Goal: Information Seeking & Learning: Check status

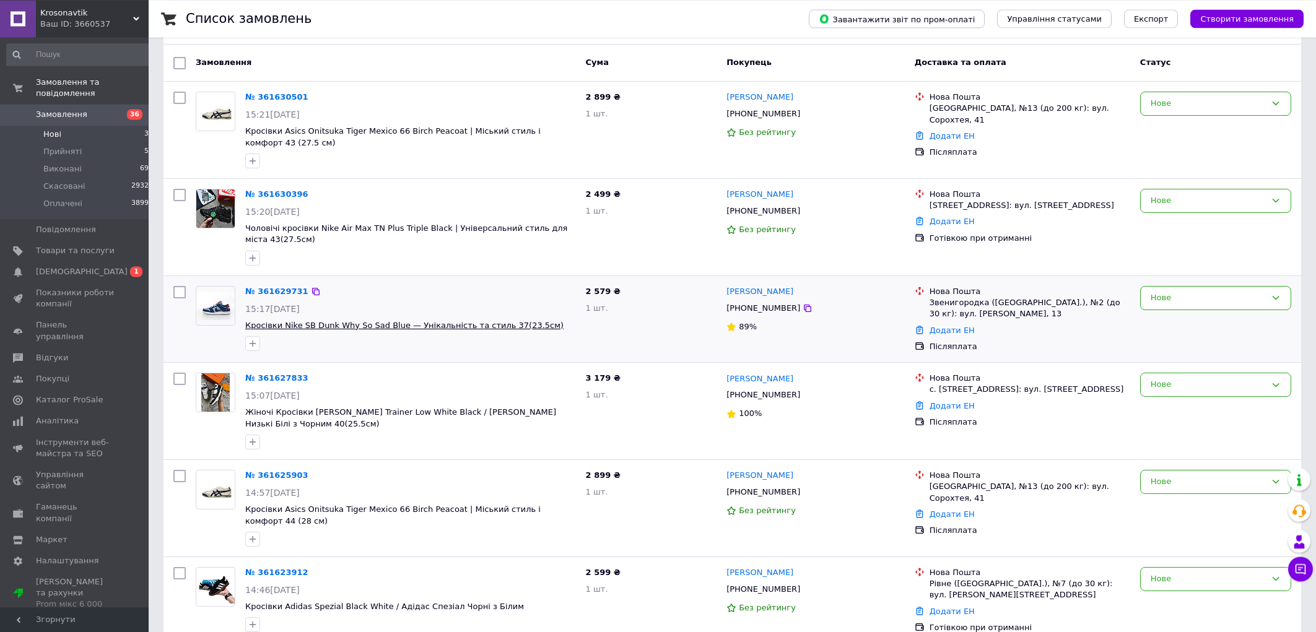
scroll to position [199, 0]
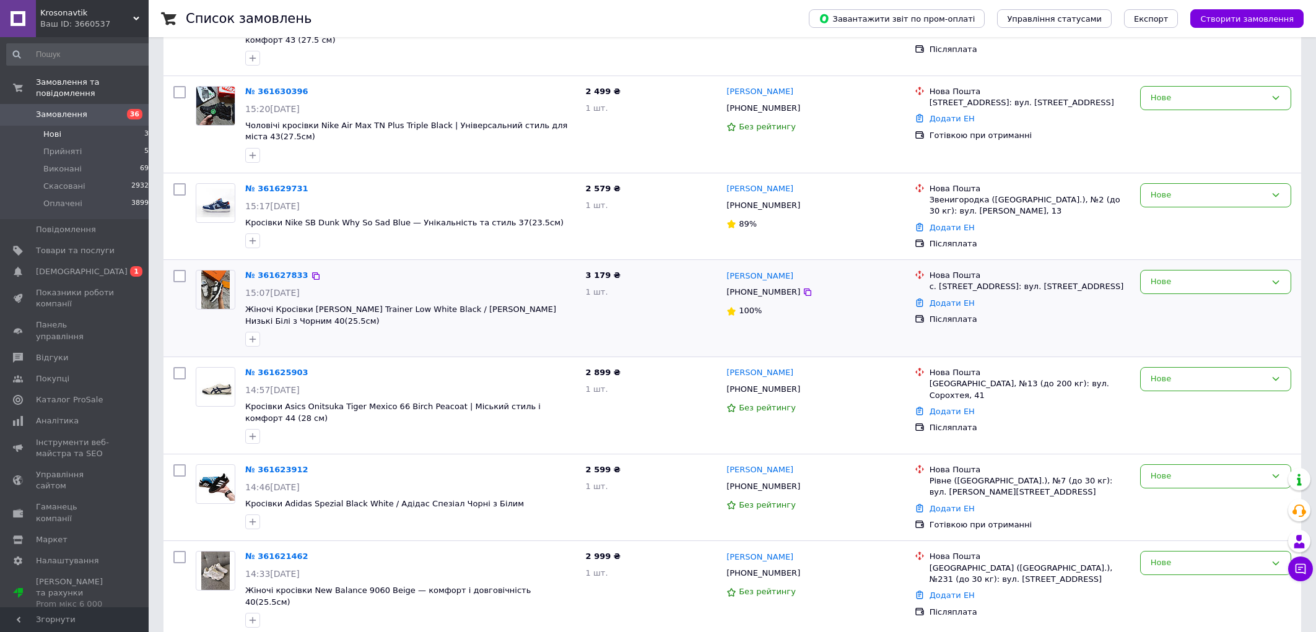
click at [867, 317] on div "100%" at bounding box center [815, 311] width 178 height 12
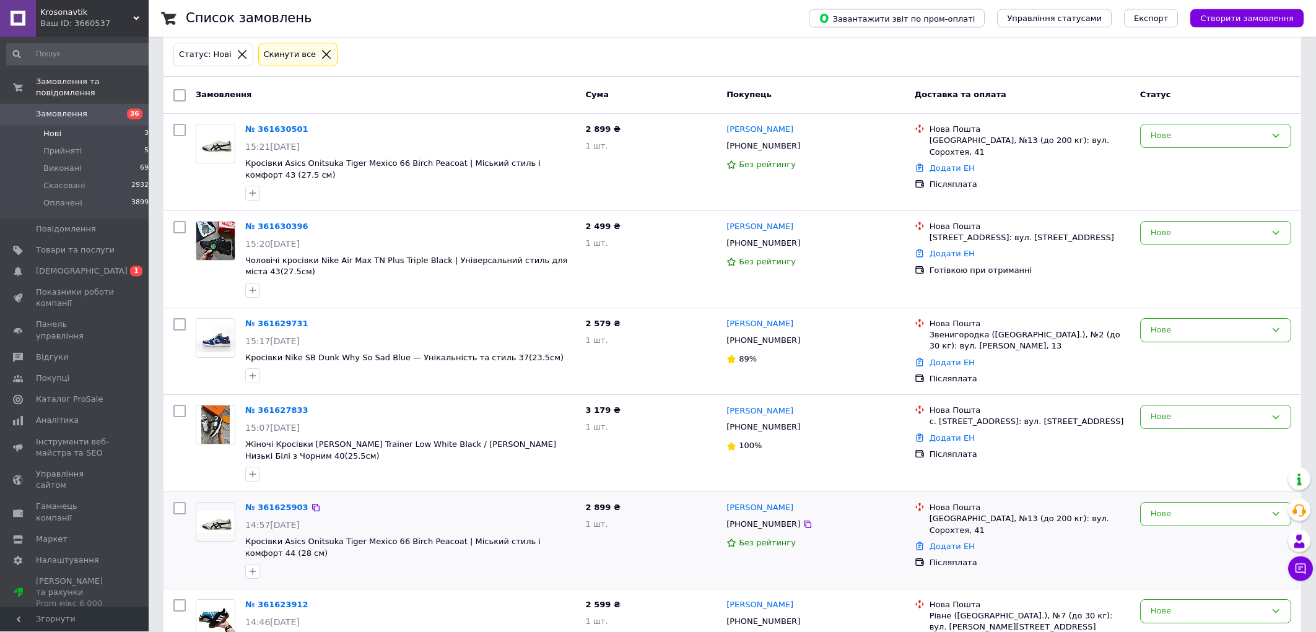
scroll to position [0, 0]
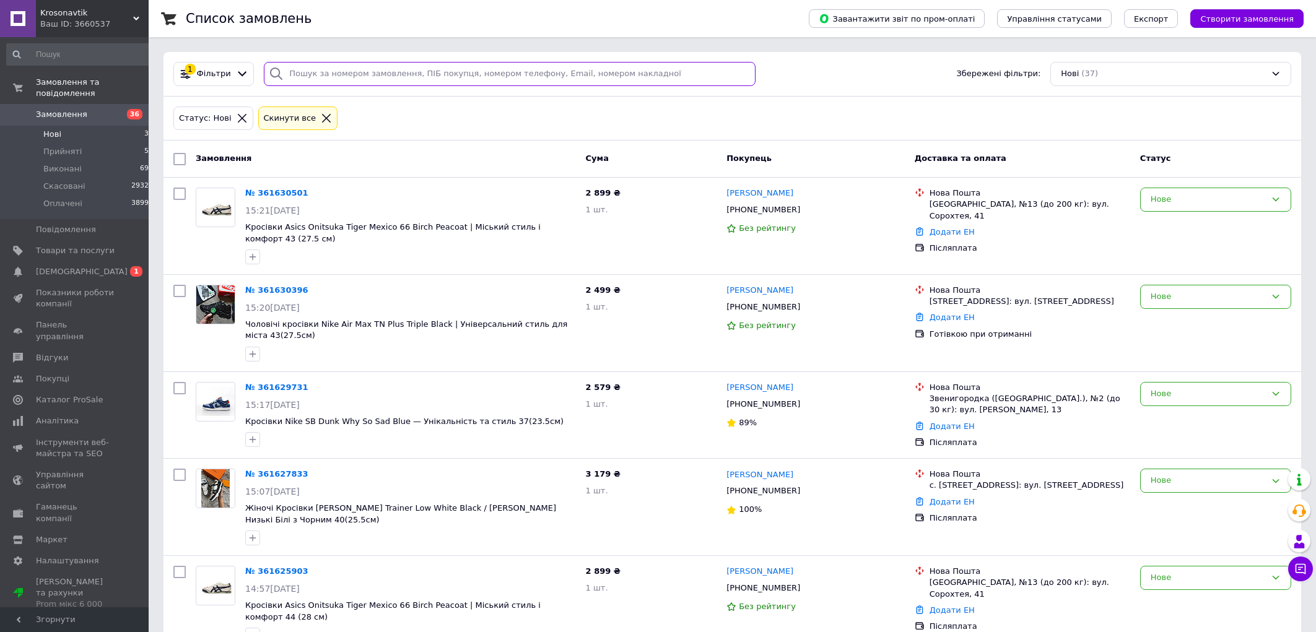
click at [329, 72] on input "search" at bounding box center [509, 74] width 491 height 24
paste input "0665343852"
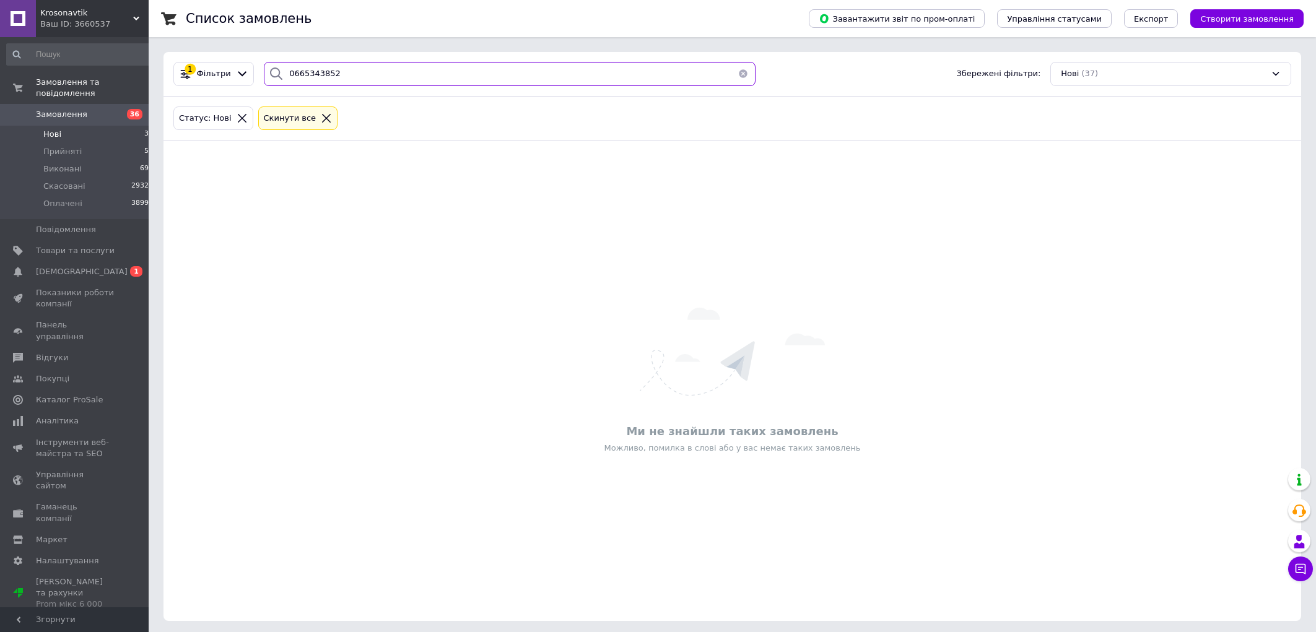
type input "0665343852"
click at [69, 126] on li "Нові 37" at bounding box center [80, 134] width 160 height 17
click at [72, 109] on span "Замовлення" at bounding box center [61, 114] width 51 height 11
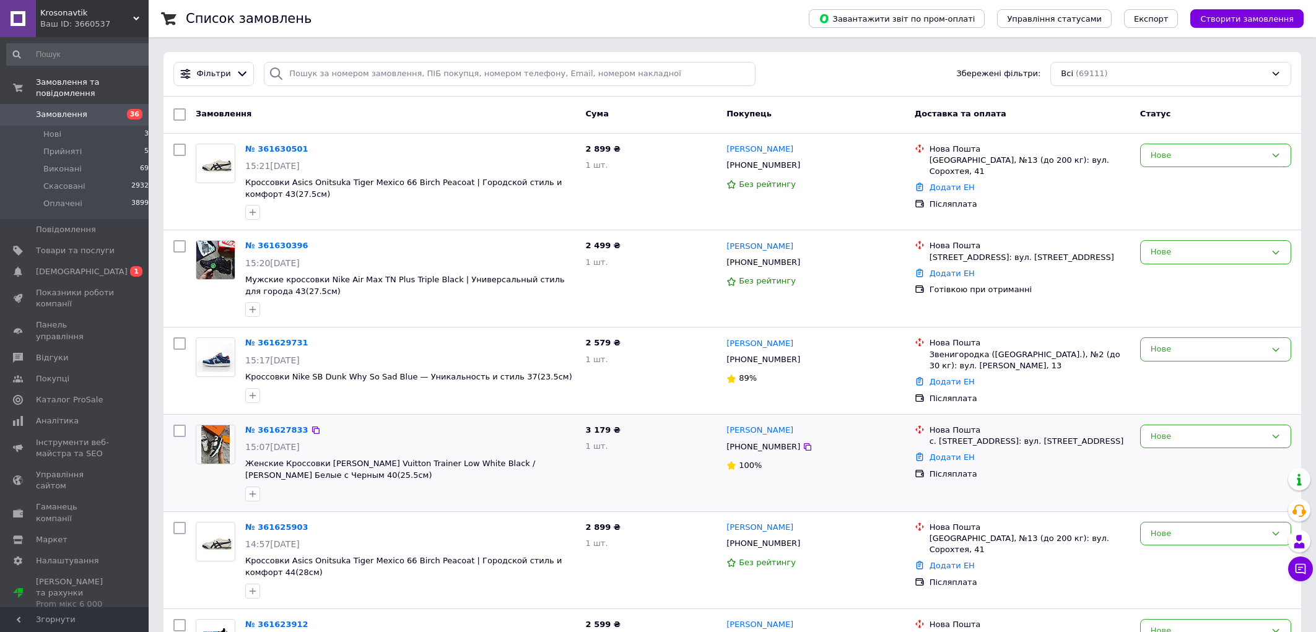
click at [744, 450] on div "[PHONE_NUMBER]" at bounding box center [763, 447] width 79 height 16
copy div "380983367399"
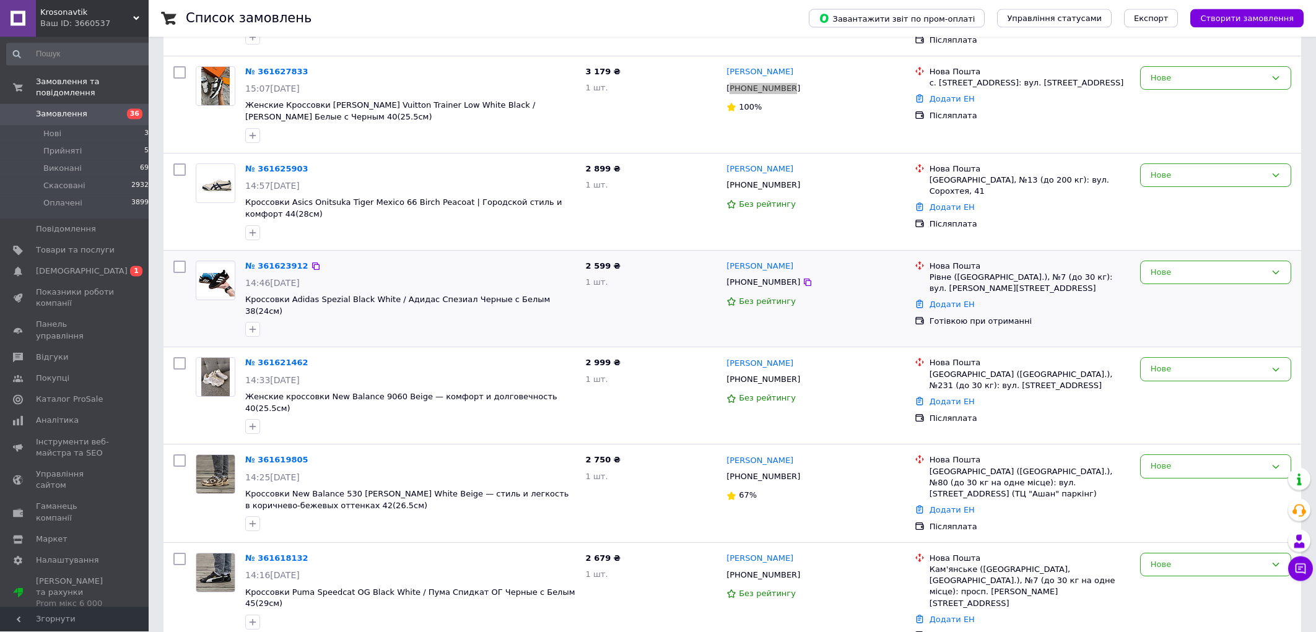
scroll to position [398, 0]
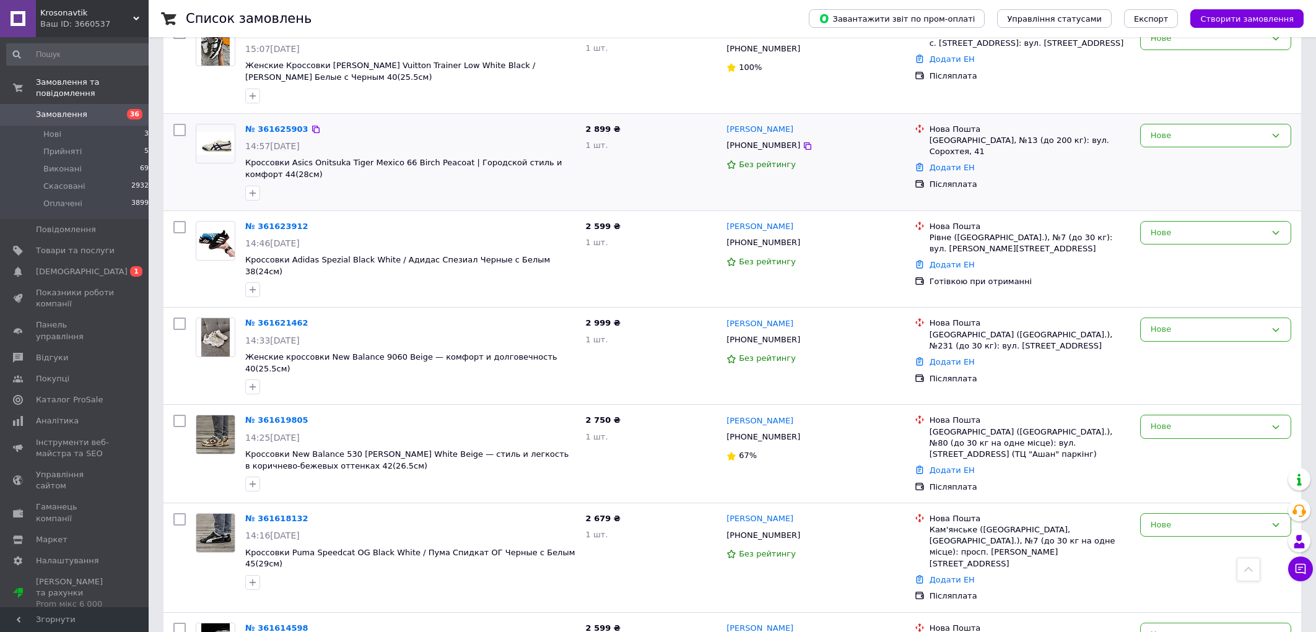
click at [491, 179] on span "Кроссовки Asics Onitsuka Tiger Mexico 66 Birch Peacoat | Городской стиль и комф…" at bounding box center [410, 168] width 331 height 23
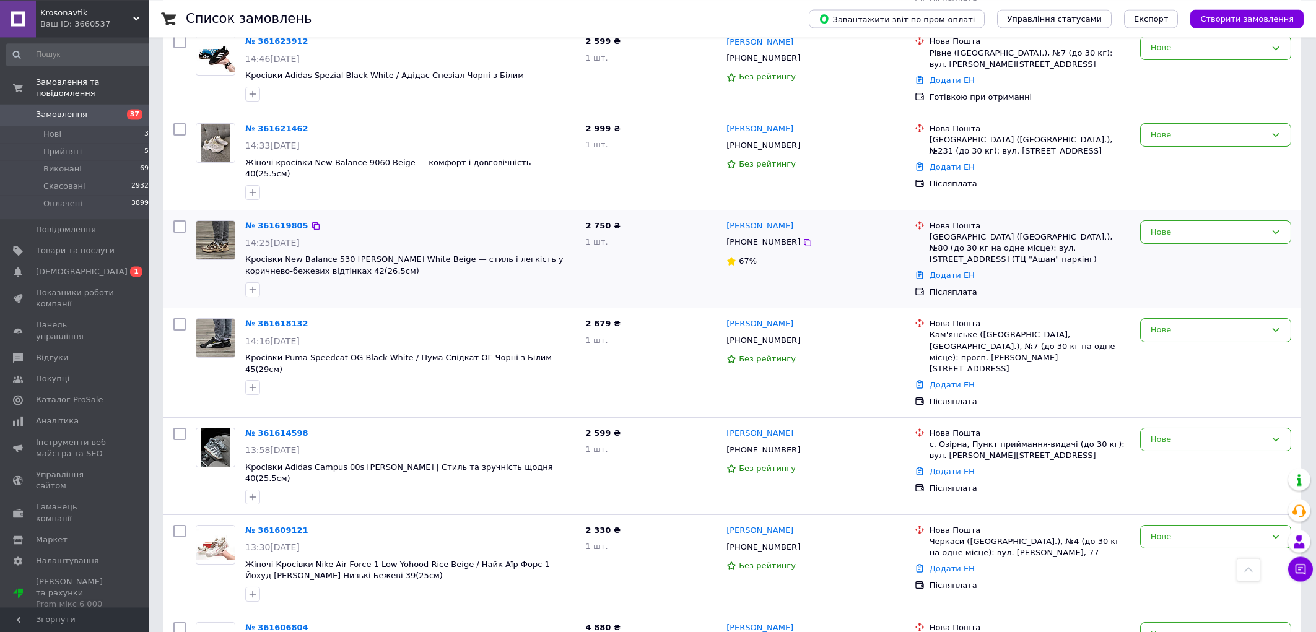
scroll to position [730, 0]
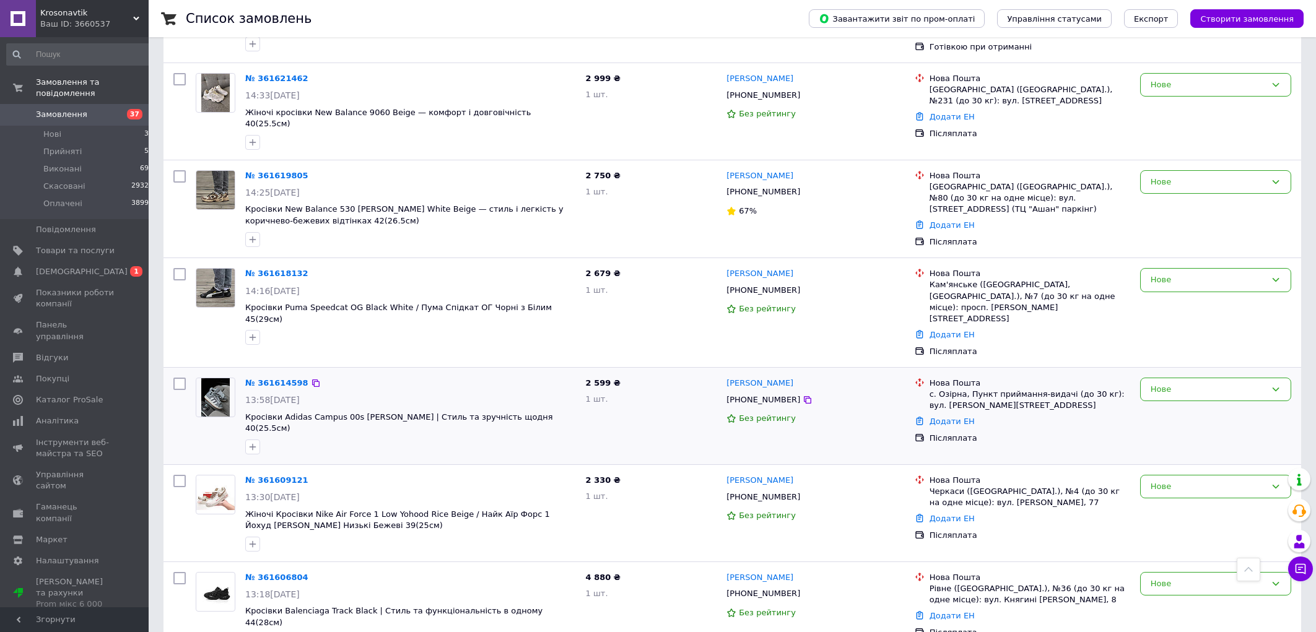
click at [781, 392] on div "[PHONE_NUMBER]" at bounding box center [763, 400] width 79 height 16
copy div "380638022396"
click at [420, 328] on div "№ 361618132 14:16, 12.09.2025 Кросівки Puma Speedcat OG Black White / Пума Спід…" at bounding box center [386, 312] width 390 height 99
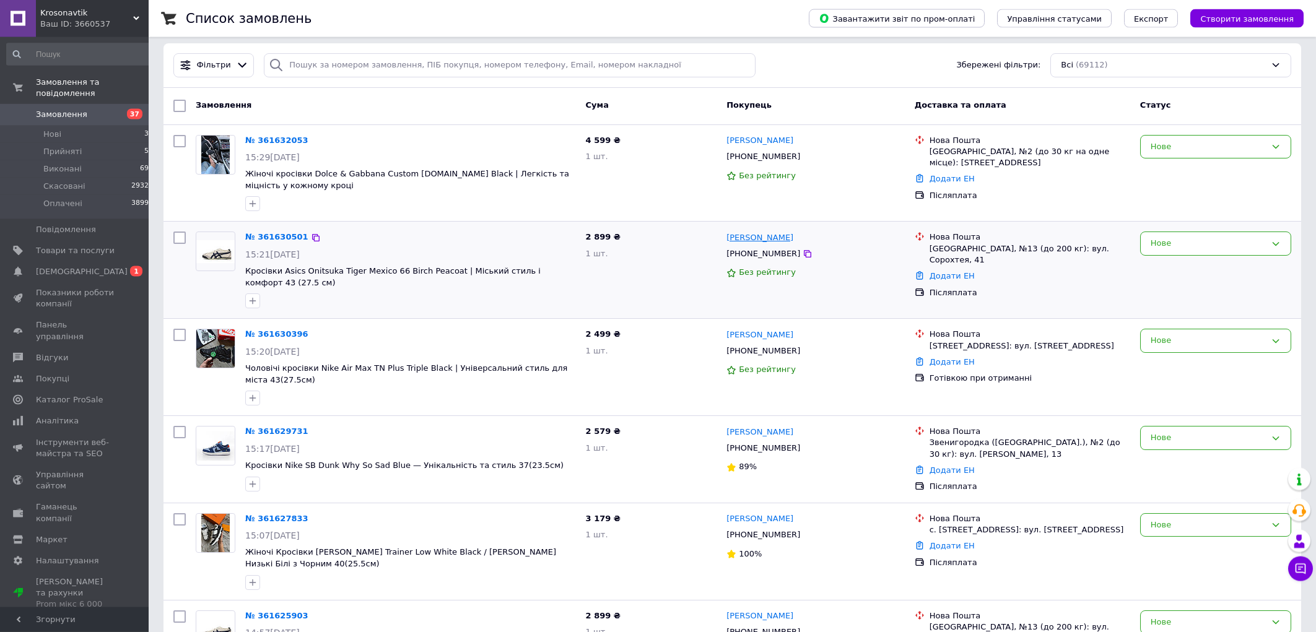
scroll to position [0, 0]
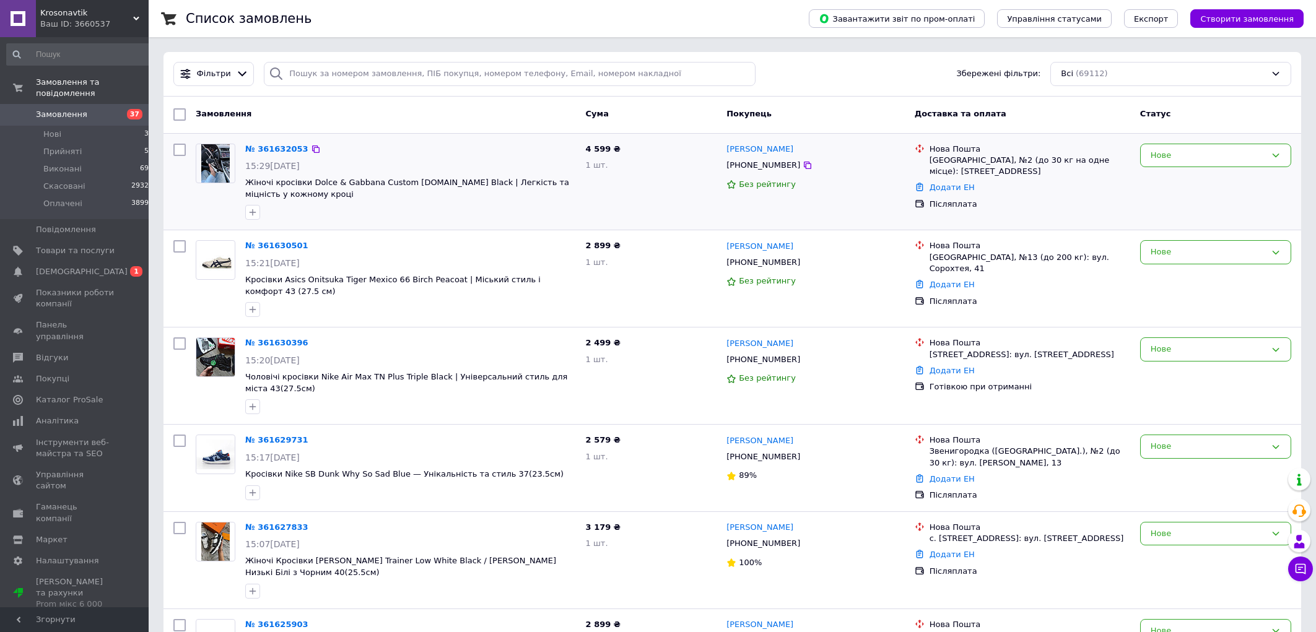
click at [754, 168] on div "[PHONE_NUMBER]" at bounding box center [763, 165] width 79 height 16
copy div "380684234902"
click at [314, 77] on input "search" at bounding box center [509, 74] width 491 height 24
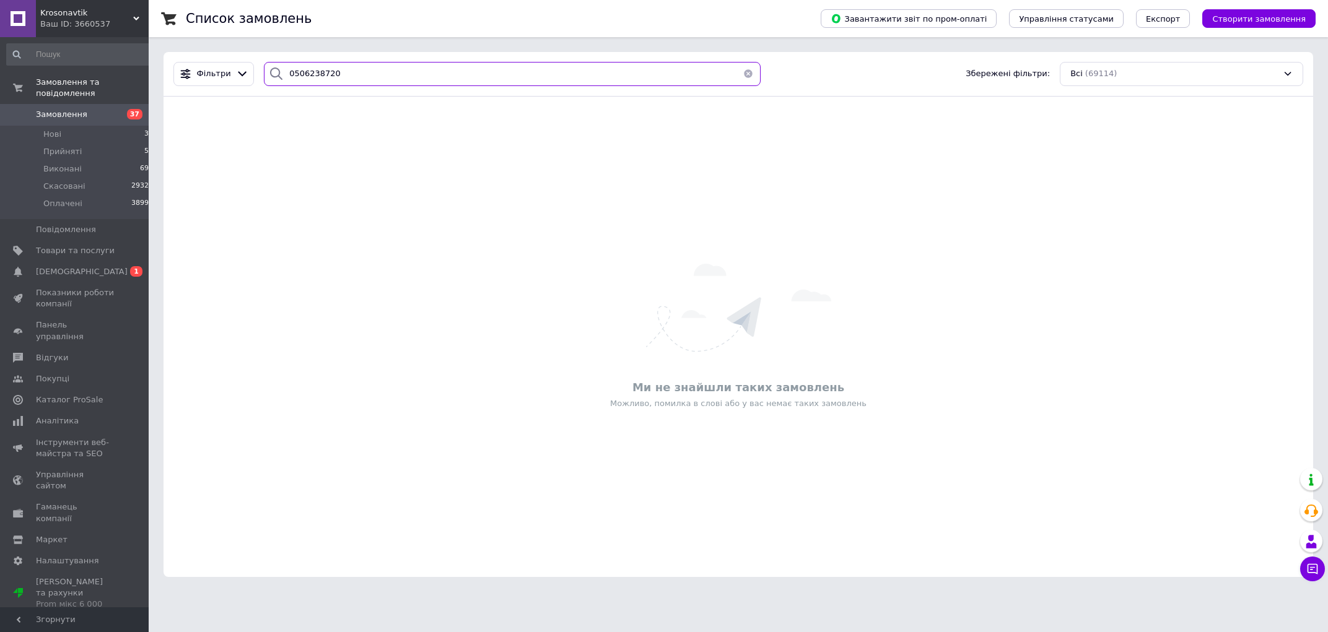
click at [321, 73] on input "0506238720" at bounding box center [512, 74] width 497 height 24
type input "0506238720"
click at [65, 109] on span "Замовлення" at bounding box center [61, 114] width 51 height 11
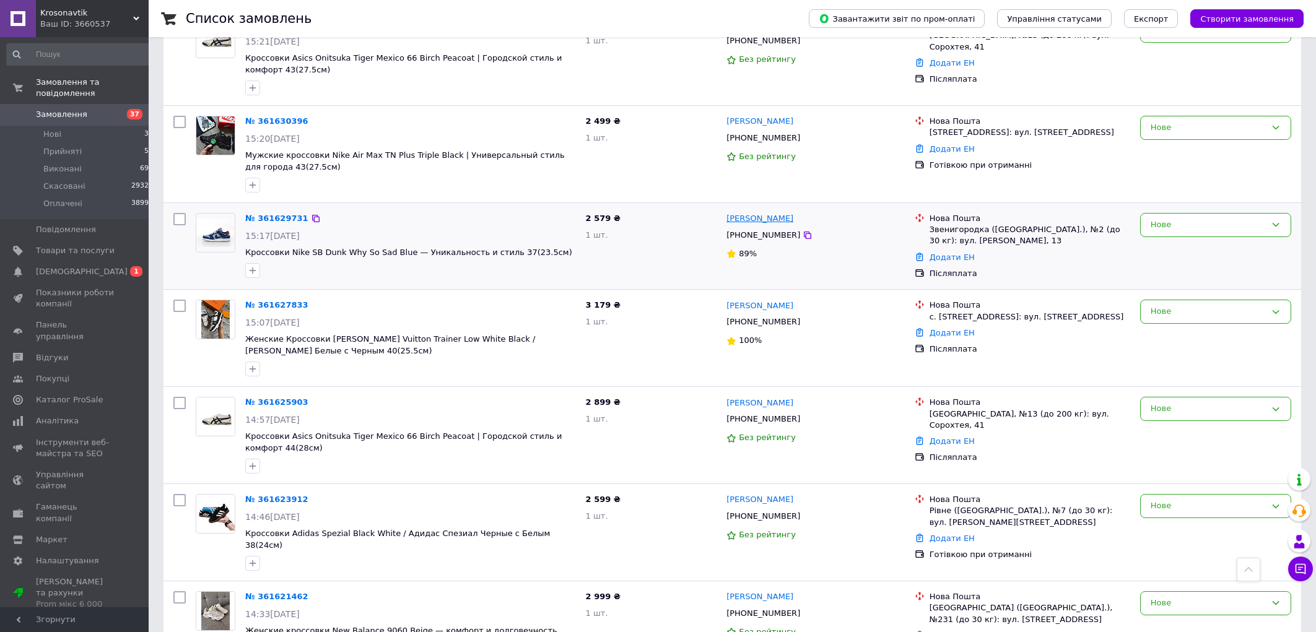
scroll to position [464, 0]
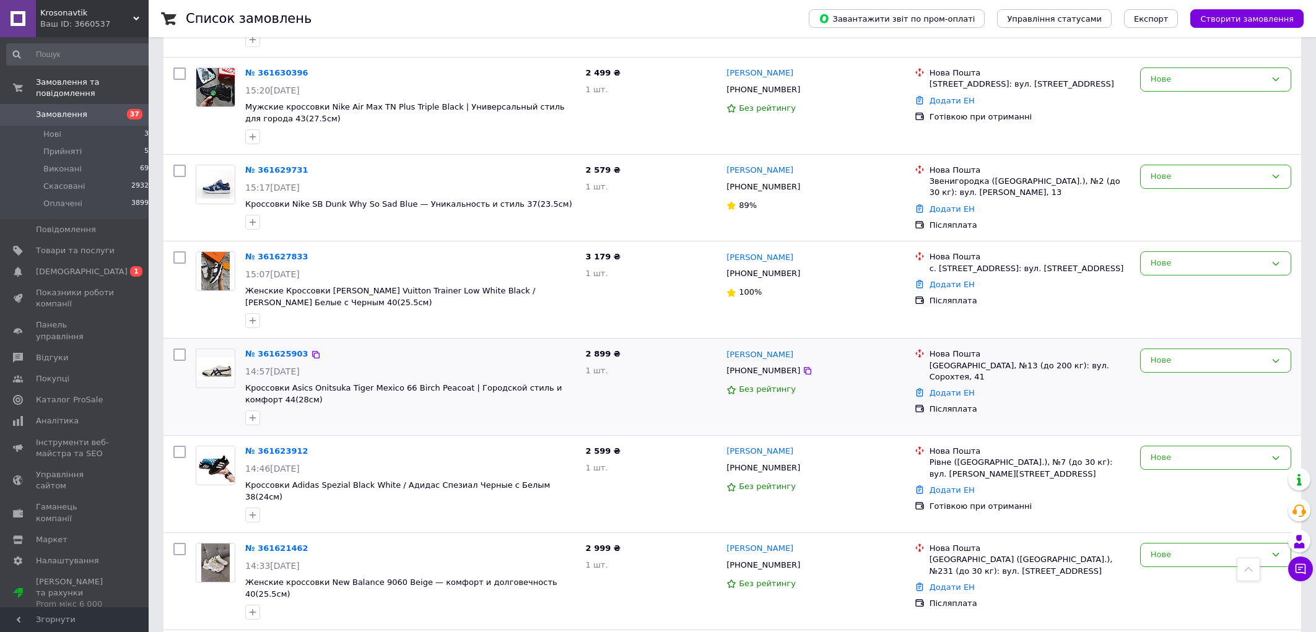
click at [637, 405] on div "2 899 ₴ 1 шт." at bounding box center [651, 387] width 141 height 87
click at [769, 475] on div "[PHONE_NUMBER]" at bounding box center [763, 468] width 79 height 16
click at [769, 472] on div "[PHONE_NUMBER]" at bounding box center [763, 468] width 79 height 16
copy div "380680424557"
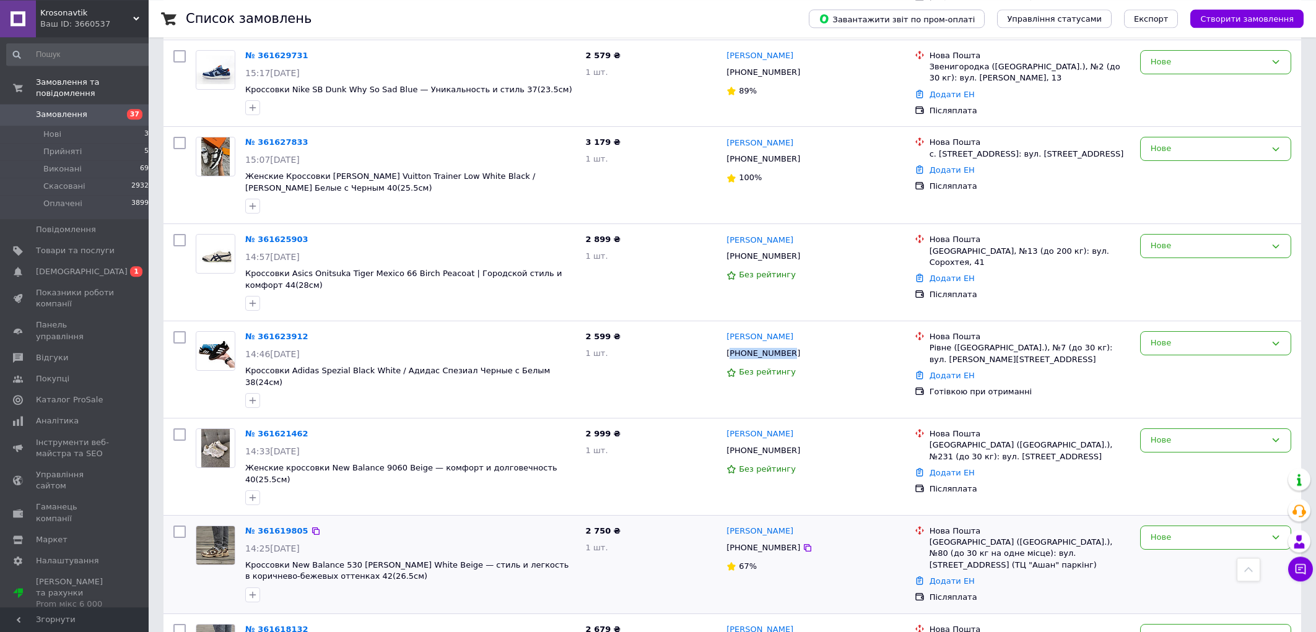
scroll to position [597, 0]
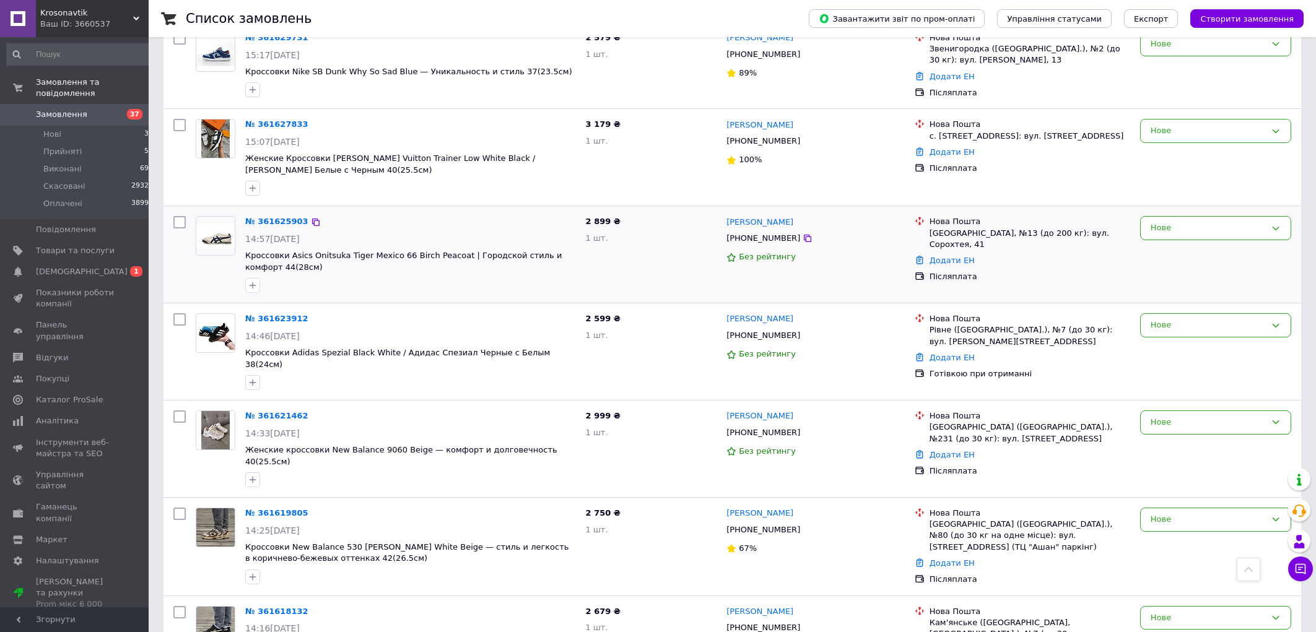
click at [653, 263] on div "2 899 ₴ 1 шт." at bounding box center [651, 254] width 141 height 87
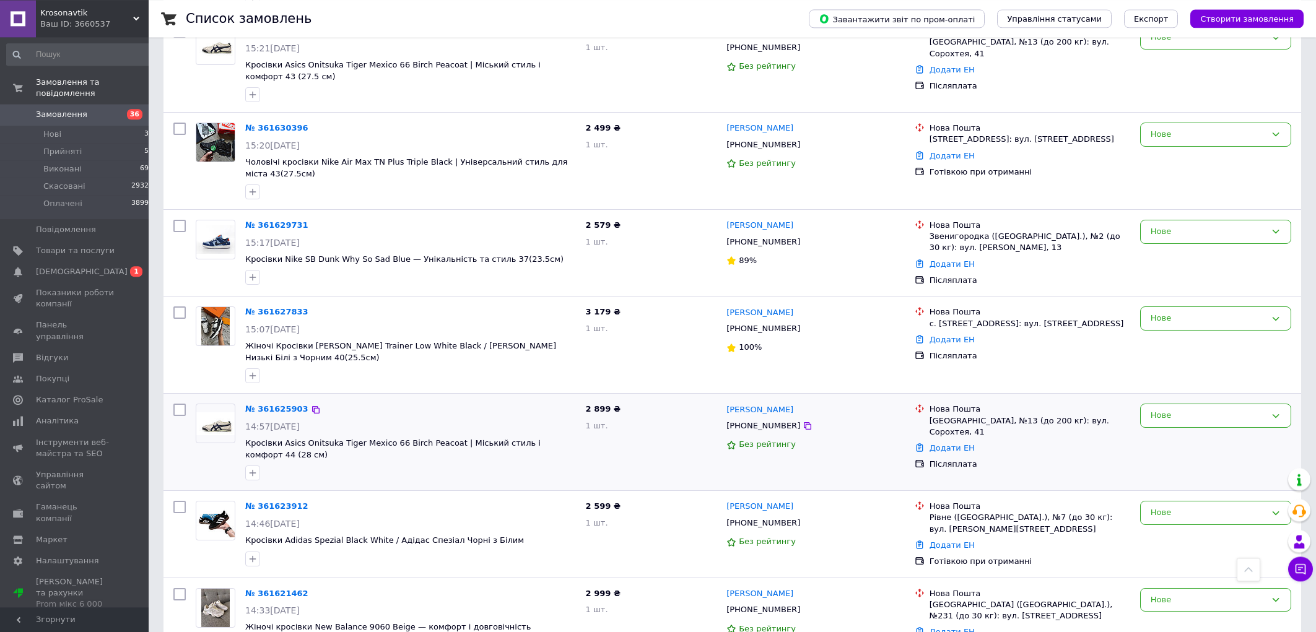
scroll to position [265, 0]
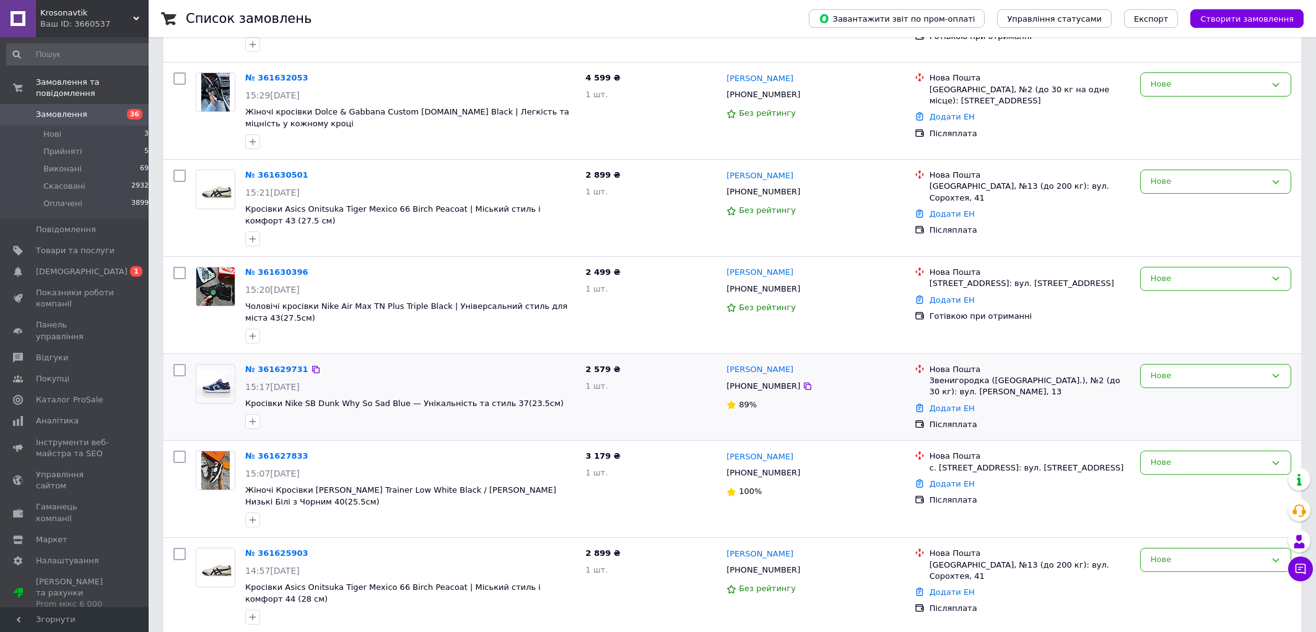
click at [765, 384] on div "[PHONE_NUMBER]" at bounding box center [763, 386] width 79 height 16
copy div "380976437539"
click at [434, 260] on div "№ 361630396 15:20, 12.09.2025 Чоловічі кросівки Nike Air Max TN Plus Triple Bla…" at bounding box center [732, 305] width 1138 height 97
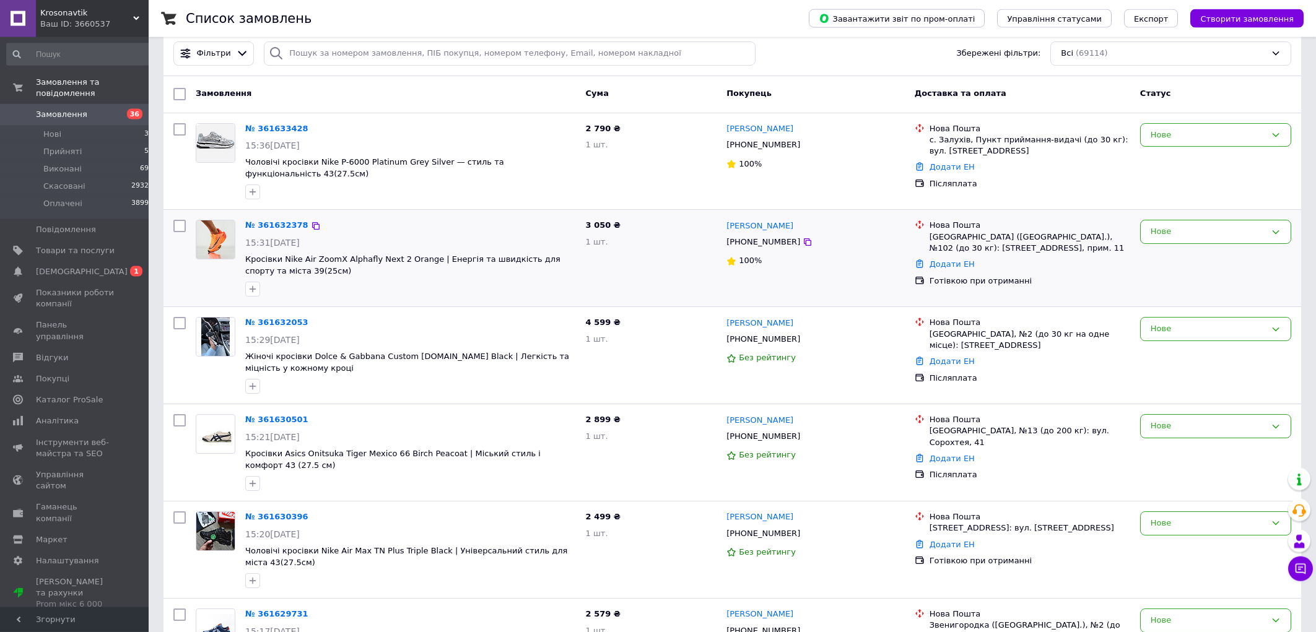
scroll to position [0, 0]
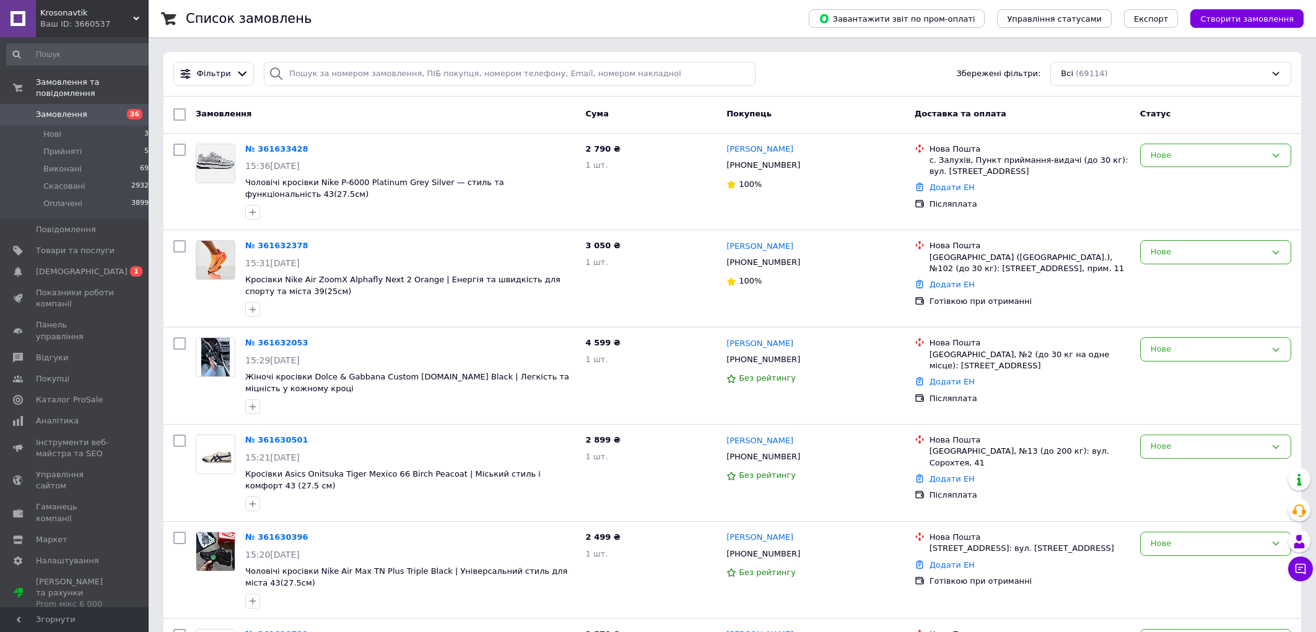
click at [79, 25] on div "Ваш ID: 3660537" at bounding box center [94, 24] width 108 height 11
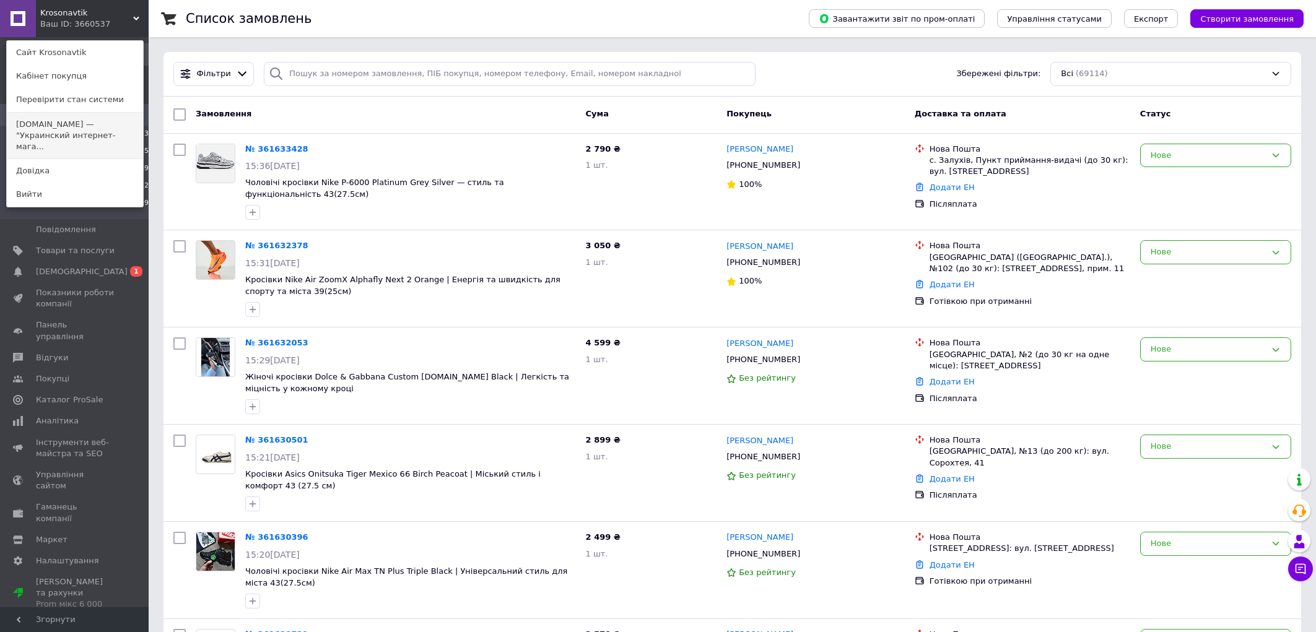
click at [70, 131] on link "Krosoman.com — "Украинский интернет-мага..." at bounding box center [75, 136] width 136 height 46
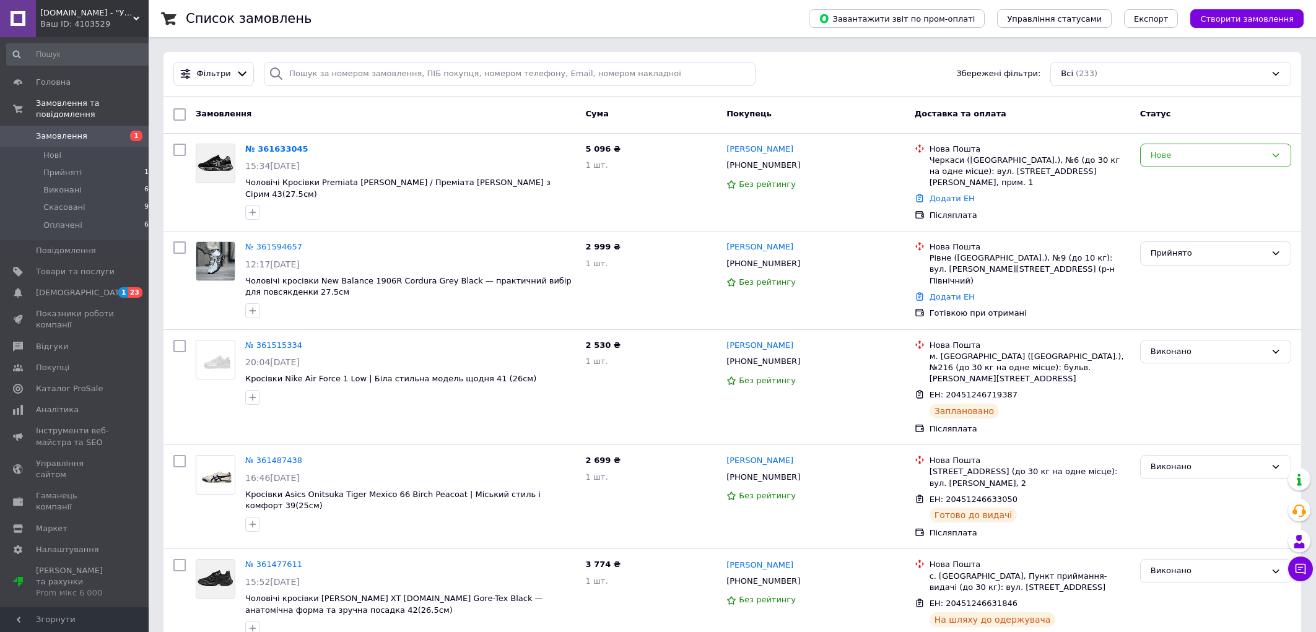
click at [87, 24] on div "Ваш ID: 4103529" at bounding box center [94, 24] width 108 height 11
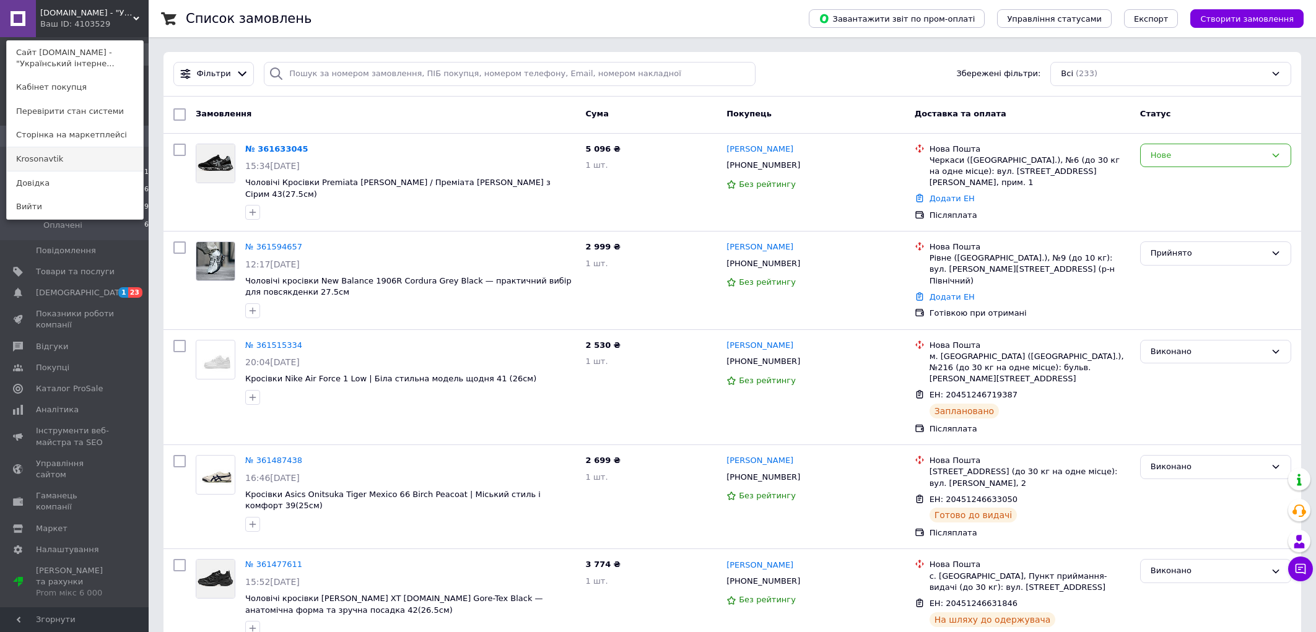
click at [82, 162] on link "Krosonavtik" at bounding box center [75, 159] width 136 height 24
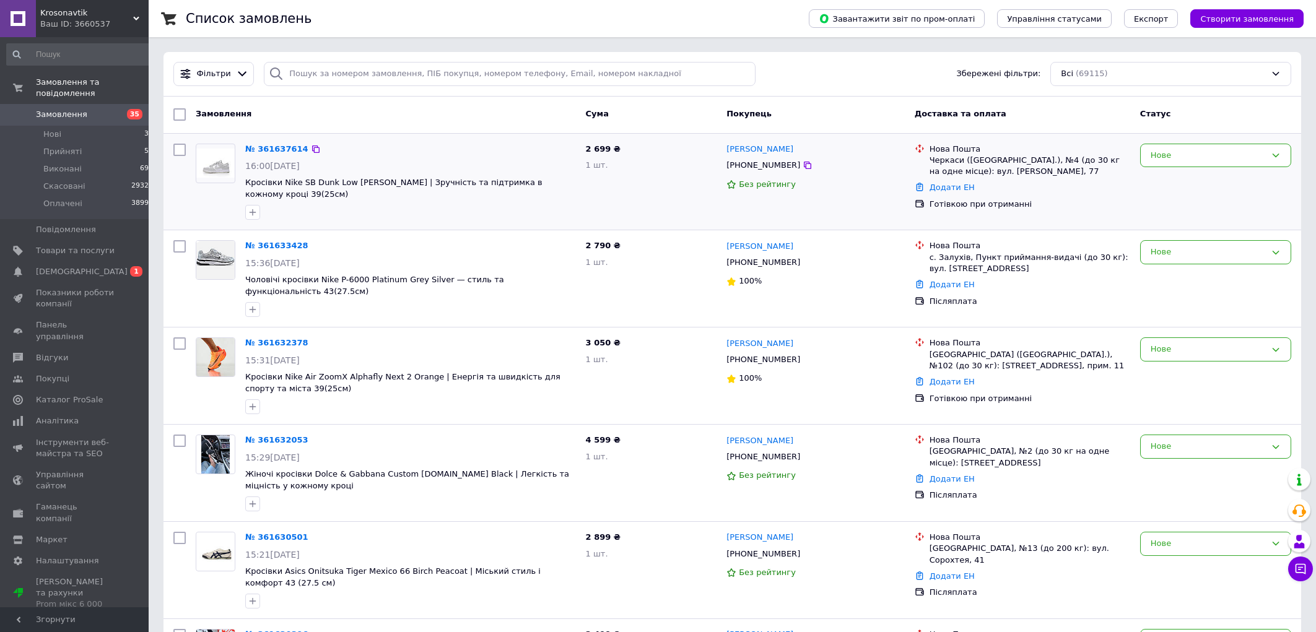
click at [635, 198] on div "2 699 ₴ 1 шт." at bounding box center [651, 182] width 141 height 87
click at [746, 172] on div "[PHONE_NUMBER]" at bounding box center [763, 165] width 79 height 16
copy div "380964203688"
click at [660, 394] on div "3 050 ₴ 1 шт." at bounding box center [651, 376] width 141 height 87
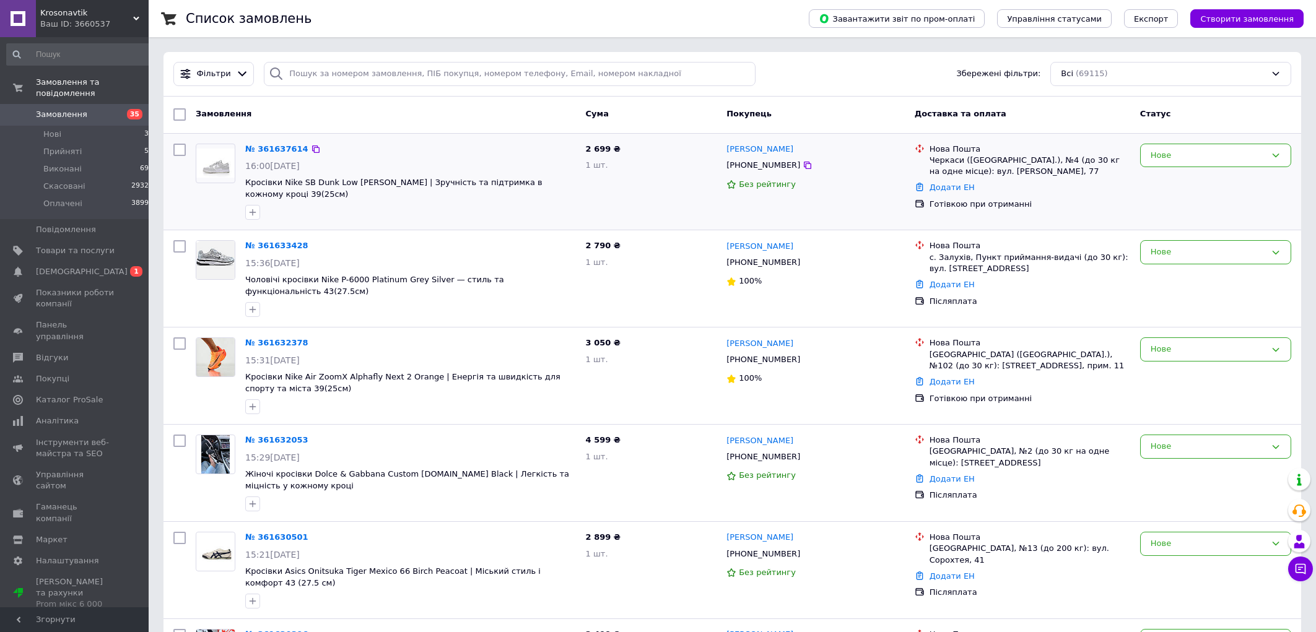
drag, startPoint x: 619, startPoint y: 150, endPoint x: 712, endPoint y: 171, distance: 95.9
click at [620, 150] on div "2 699 ₴ 1 шт." at bounding box center [651, 182] width 141 height 87
click at [326, 68] on input "search" at bounding box center [509, 74] width 491 height 24
paste input "380964203688"
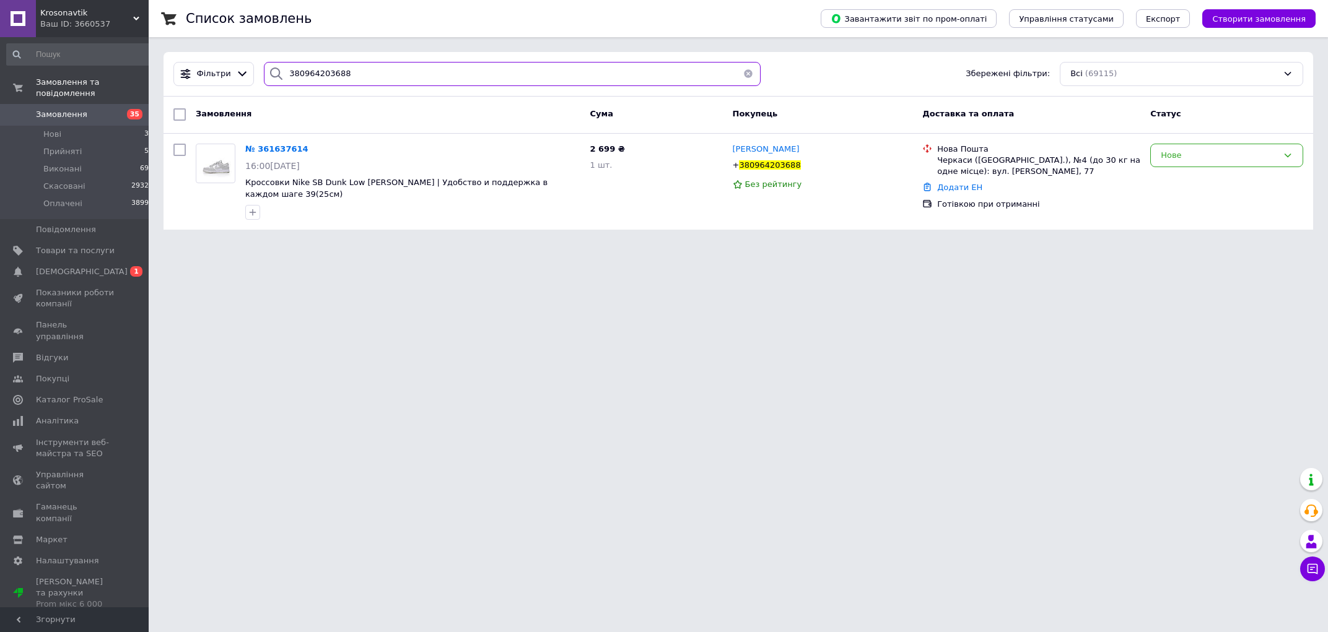
click at [368, 69] on input "380964203688" at bounding box center [512, 74] width 497 height 24
paste input "634202466"
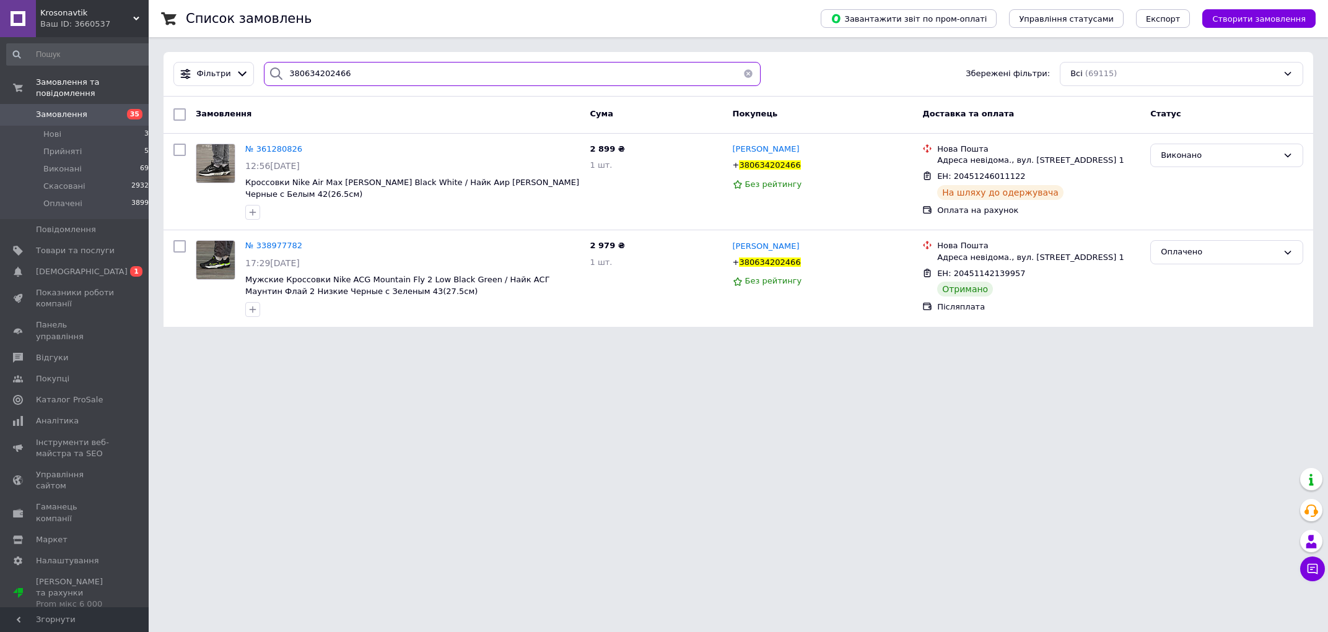
type input "380634202466"
click at [542, 205] on div at bounding box center [413, 213] width 340 height 20
click at [555, 342] on html "Krosonavtik Ваш ID: 3660537 Сайт Krosonavtik Кабінет покупця Перевірити стан си…" at bounding box center [664, 171] width 1328 height 342
click at [670, 297] on div "2 979 ₴ 1 шт." at bounding box center [656, 278] width 142 height 87
click at [979, 181] on span "ЕН: 20451246011122" at bounding box center [981, 176] width 88 height 9
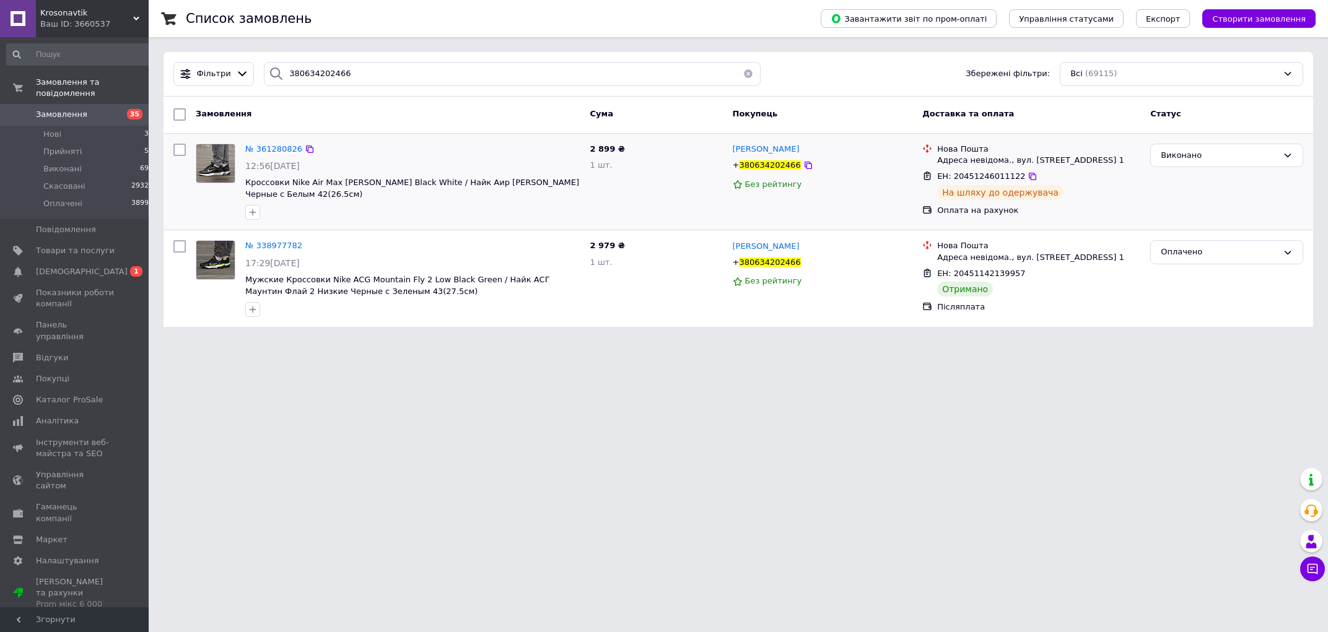
click at [978, 181] on span "ЕН: 20451246011122" at bounding box center [981, 176] width 88 height 9
copy span "20451246011122"
click at [776, 168] on span "380634202466" at bounding box center [769, 164] width 61 height 9
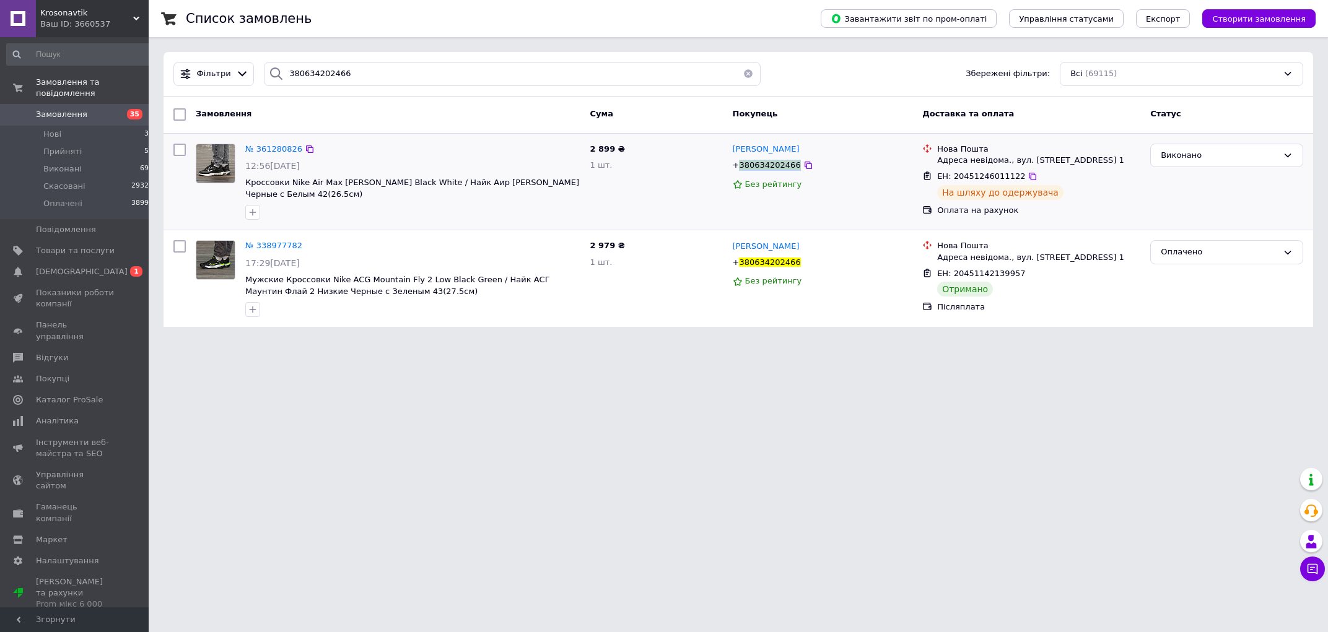
copy span "380634202466"
click at [899, 342] on html "Krosonavtik Ваш ID: 3660537 Сайт Krosonavtik Кабінет покупця Перевірити стан си…" at bounding box center [664, 171] width 1328 height 342
